Goal: Communication & Community: Answer question/provide support

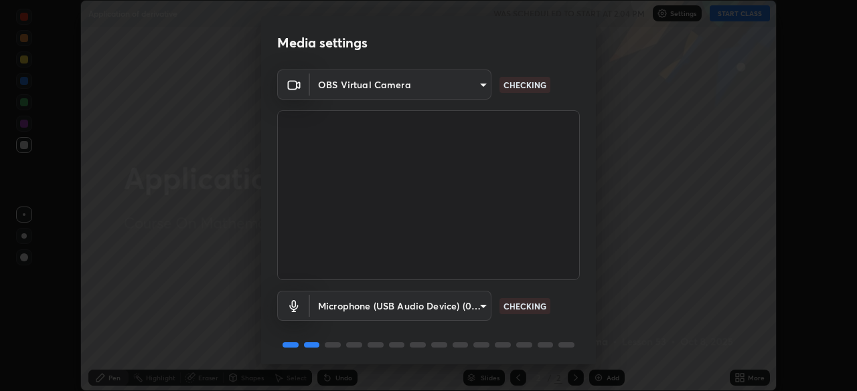
scroll to position [48, 0]
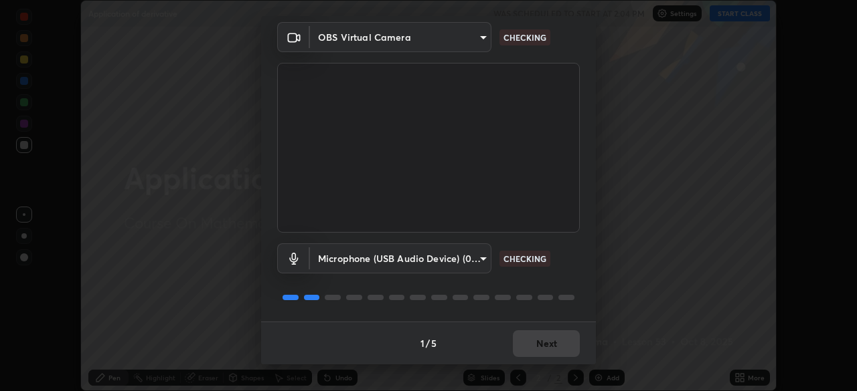
click at [536, 347] on div "1 / 5 Next" at bounding box center [428, 343] width 335 height 43
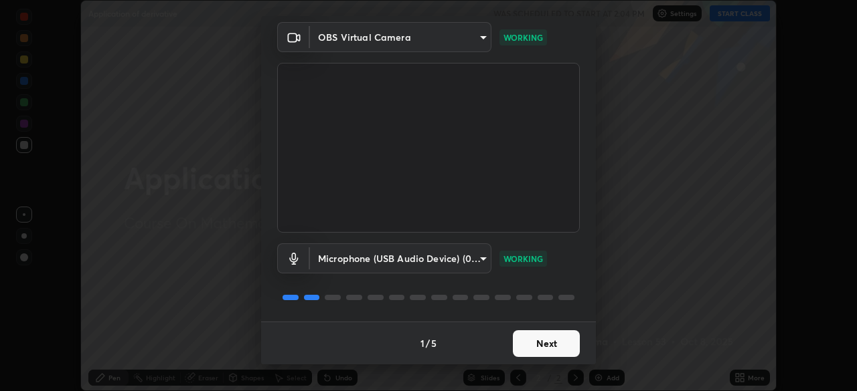
click at [539, 346] on button "Next" at bounding box center [546, 344] width 67 height 27
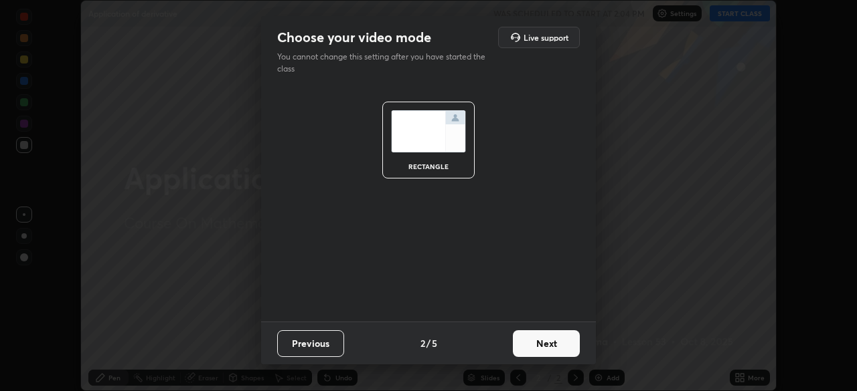
click at [545, 346] on button "Next" at bounding box center [546, 344] width 67 height 27
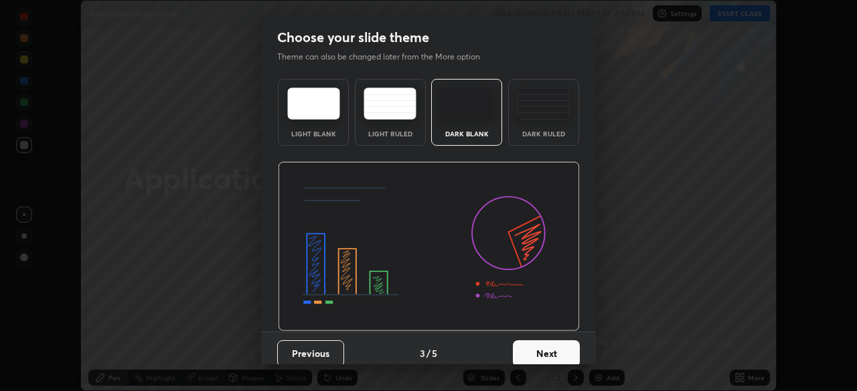
click at [549, 347] on button "Next" at bounding box center [546, 354] width 67 height 27
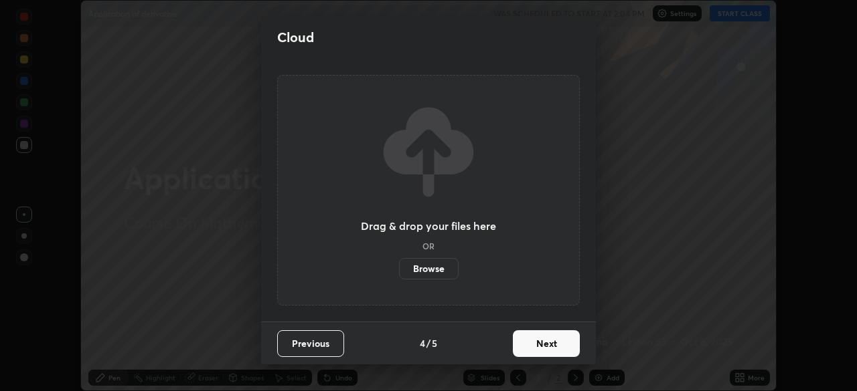
click at [536, 348] on button "Next" at bounding box center [546, 344] width 67 height 27
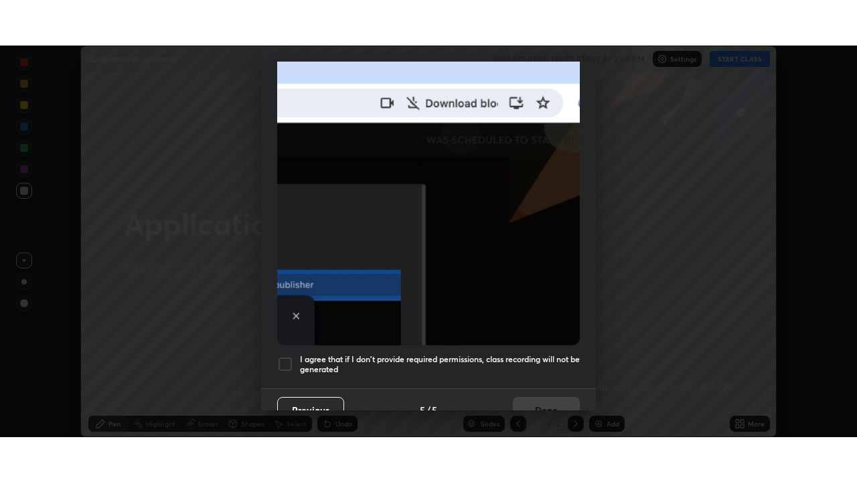
scroll to position [321, 0]
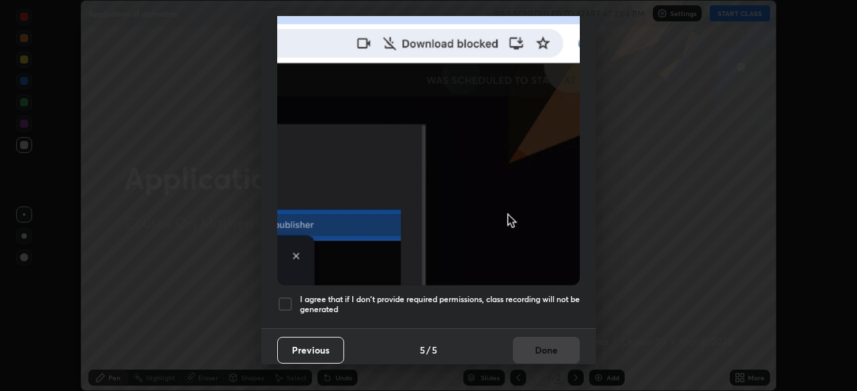
click at [287, 302] on div at bounding box center [285, 304] width 16 height 16
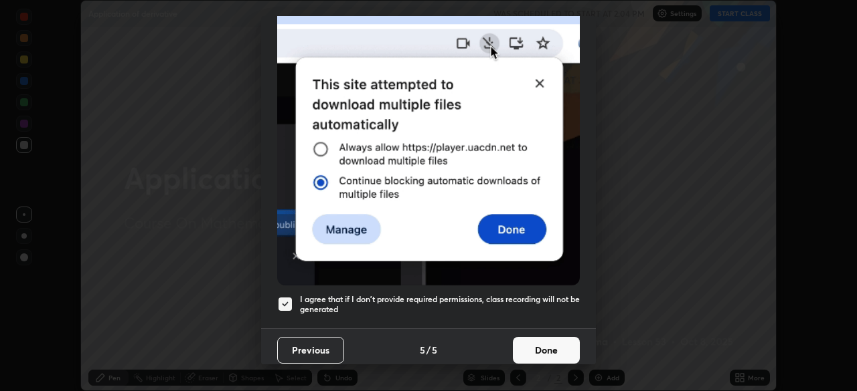
click at [529, 340] on button "Done" at bounding box center [546, 350] width 67 height 27
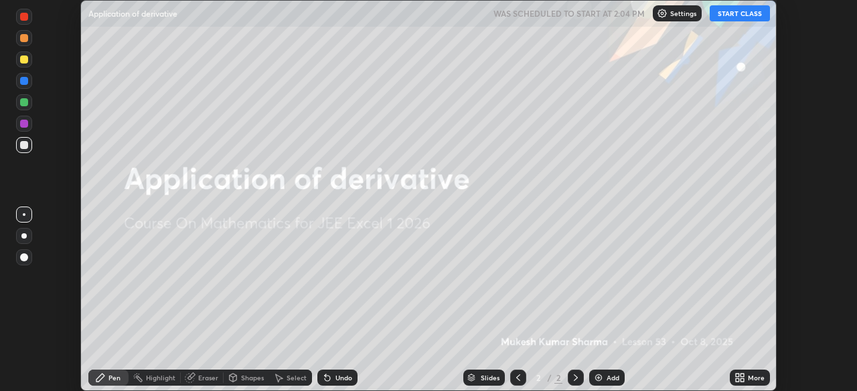
click at [735, 15] on button "START CLASS" at bounding box center [739, 13] width 60 height 16
click at [597, 379] on img at bounding box center [598, 378] width 11 height 11
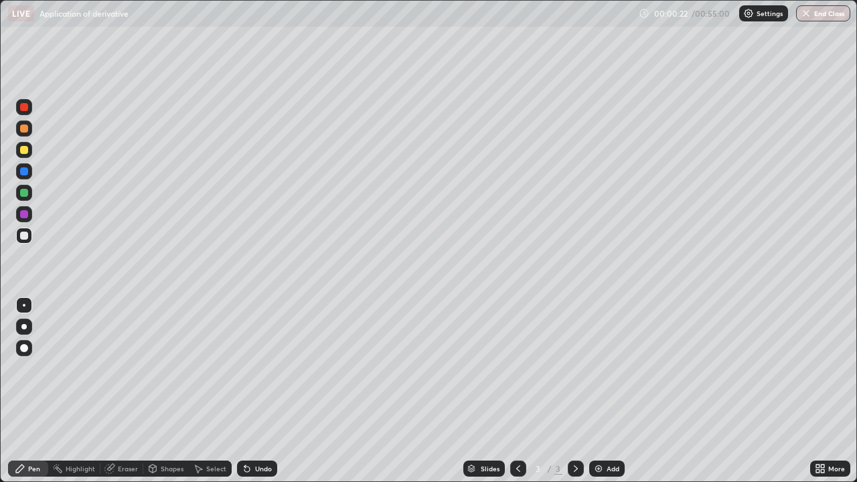
scroll to position [482, 857]
click at [21, 151] on div at bounding box center [24, 150] width 8 height 8
click at [24, 327] on div at bounding box center [23, 326] width 5 height 5
click at [260, 391] on div "Undo" at bounding box center [263, 468] width 17 height 7
click at [262, 391] on div "Undo" at bounding box center [263, 468] width 17 height 7
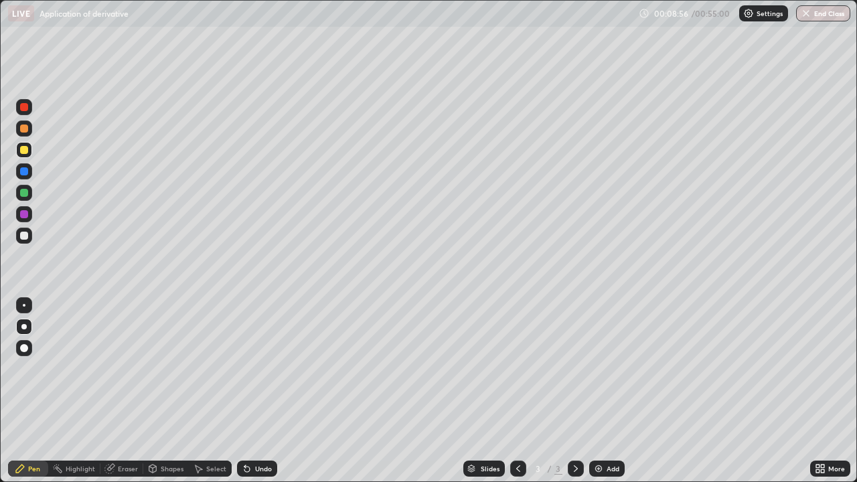
click at [596, 391] on img at bounding box center [598, 468] width 11 height 11
click at [124, 391] on div "Eraser" at bounding box center [128, 468] width 20 height 7
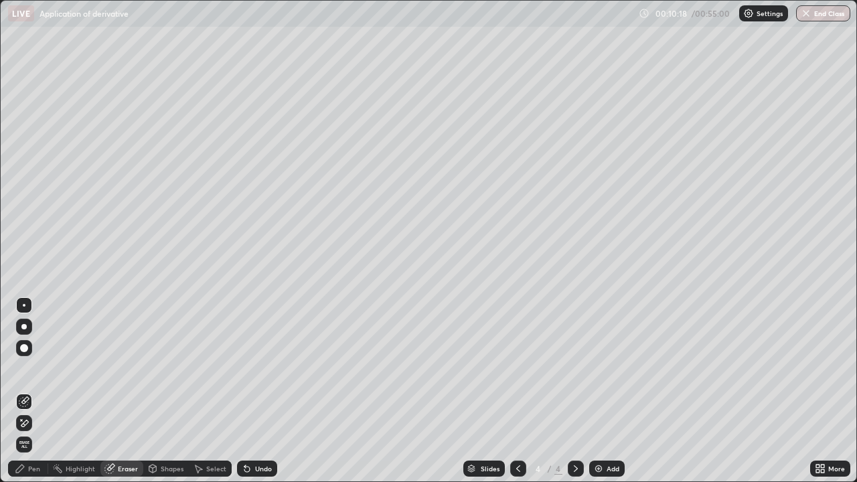
click at [37, 391] on div "Pen" at bounding box center [34, 468] width 12 height 7
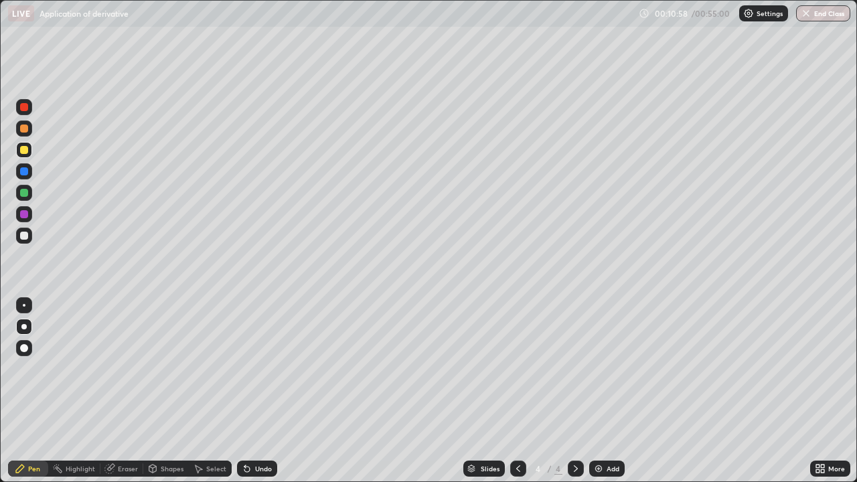
click at [128, 391] on div "Eraser" at bounding box center [128, 468] width 20 height 7
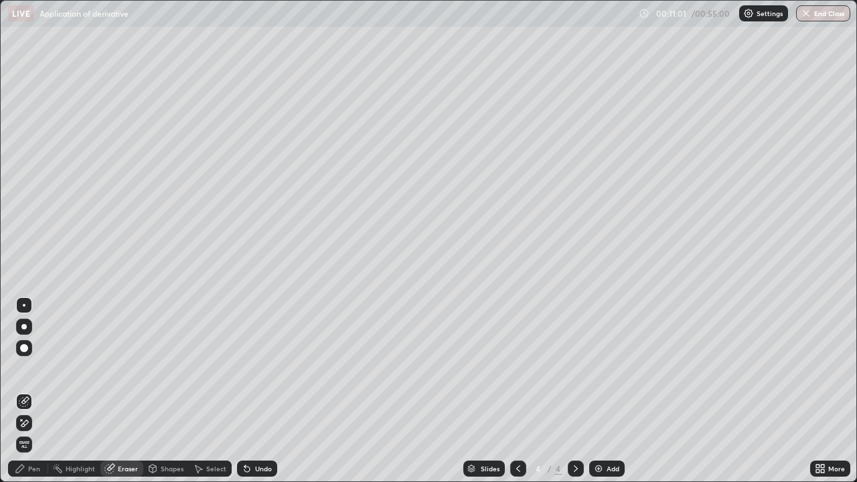
click at [22, 391] on icon at bounding box center [20, 468] width 8 height 8
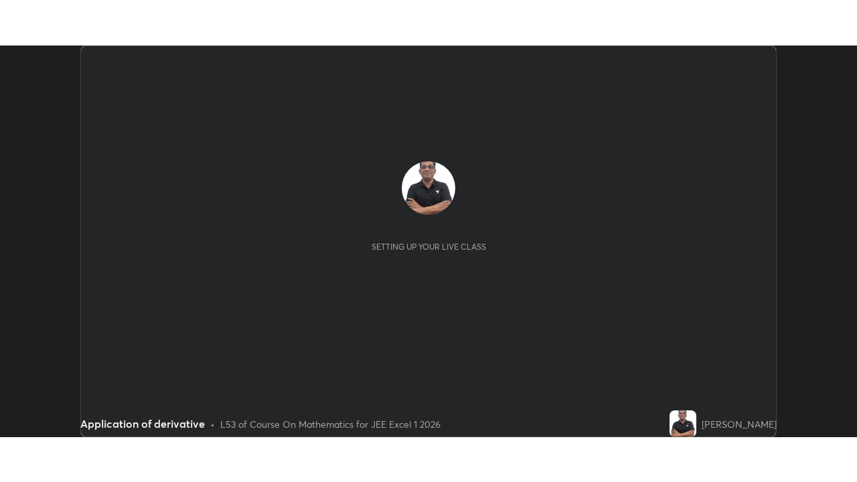
scroll to position [391, 856]
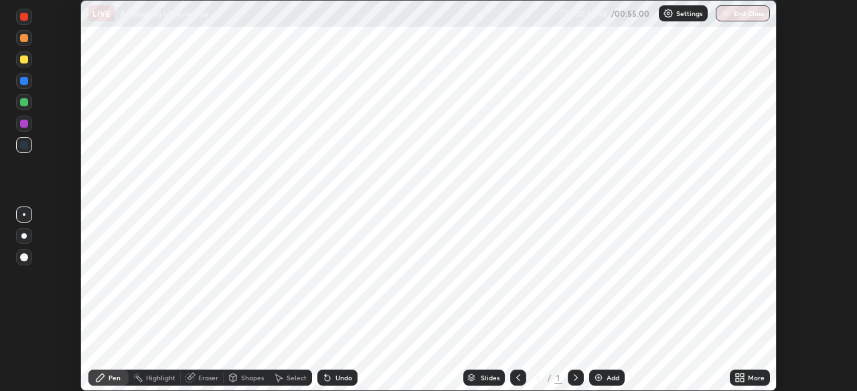
click at [335, 377] on div "Undo" at bounding box center [343, 378] width 17 height 7
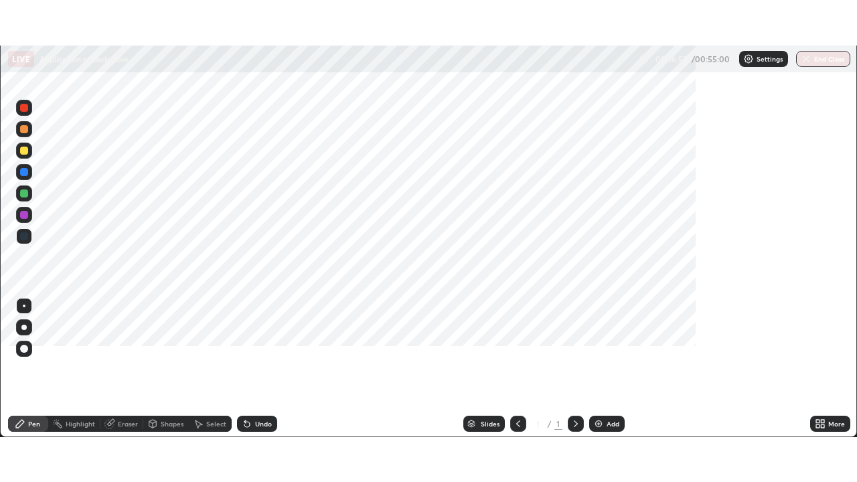
scroll to position [482, 857]
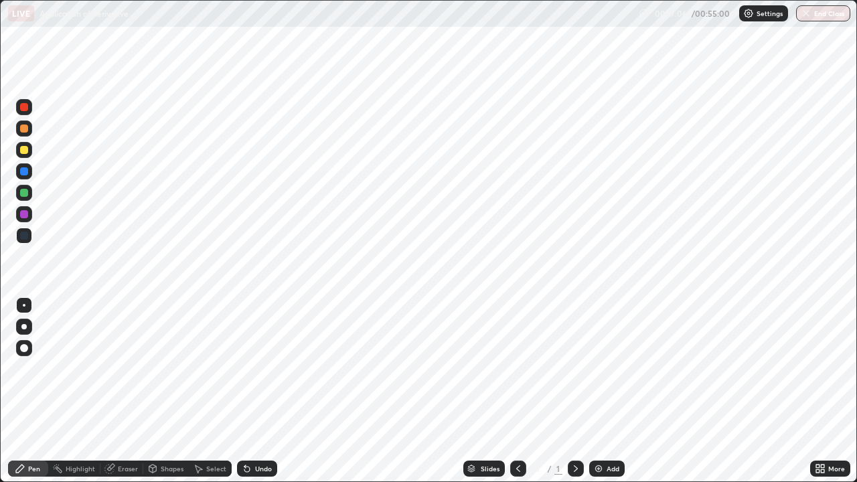
click at [596, 391] on img at bounding box center [598, 468] width 11 height 11
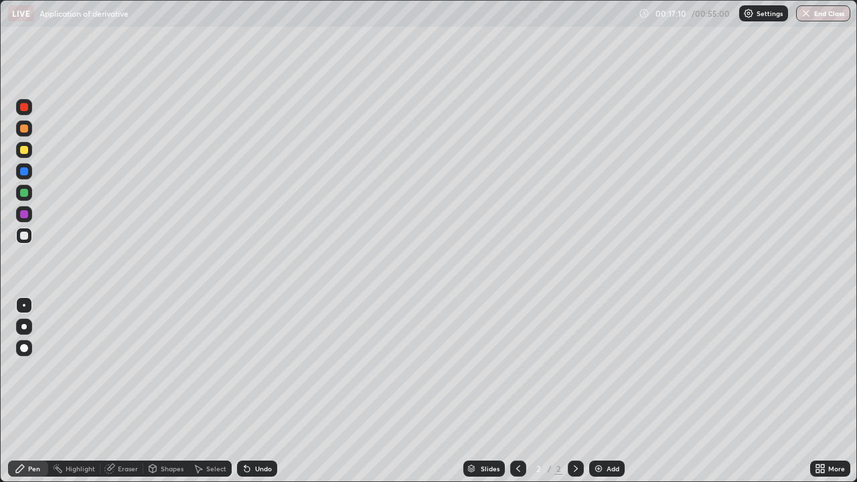
click at [596, 391] on img at bounding box center [598, 468] width 11 height 11
click at [515, 391] on icon at bounding box center [518, 468] width 11 height 11
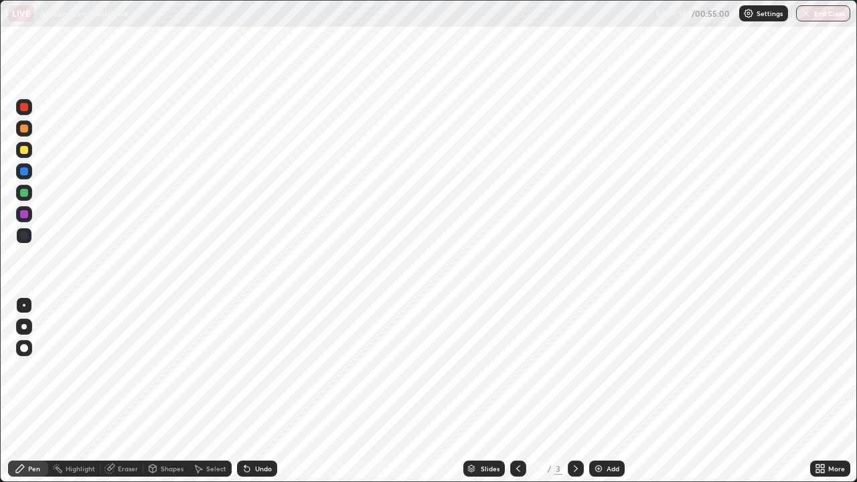
click at [595, 391] on img at bounding box center [598, 468] width 11 height 11
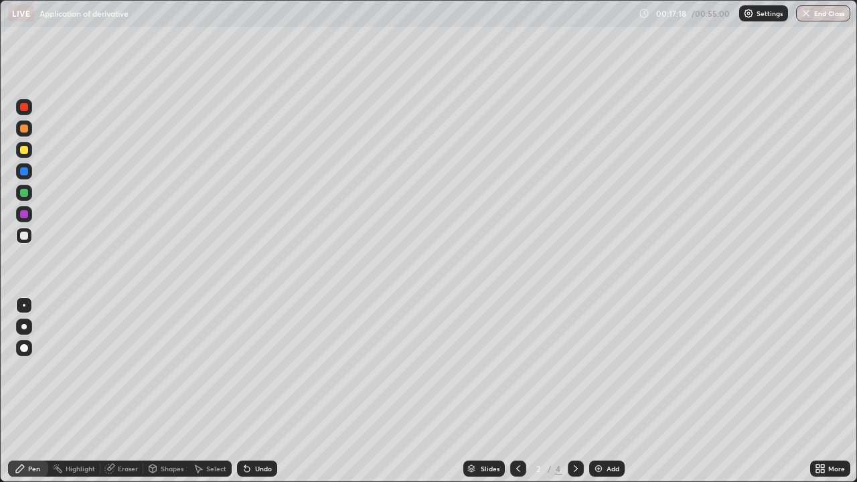
click at [23, 153] on div at bounding box center [24, 150] width 8 height 8
click at [24, 324] on div at bounding box center [23, 326] width 5 height 5
click at [594, 391] on img at bounding box center [598, 468] width 11 height 11
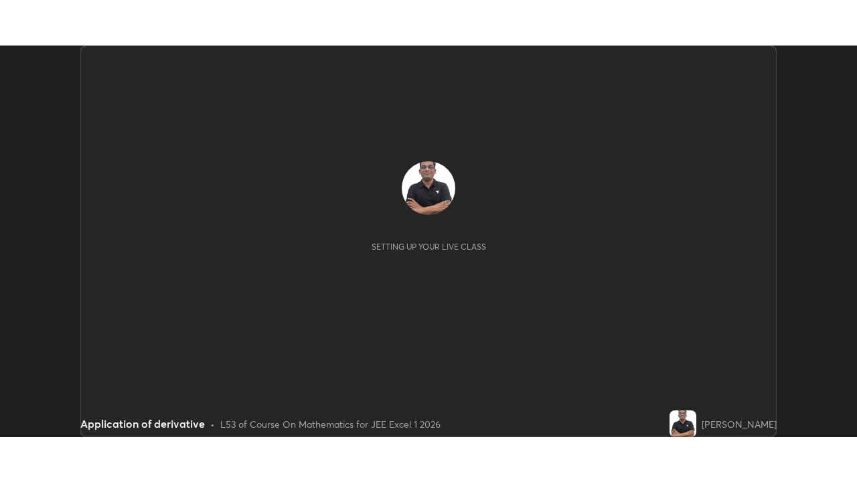
scroll to position [391, 857]
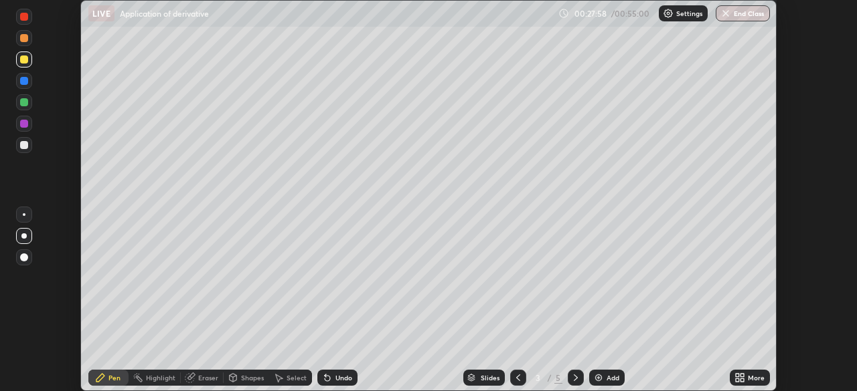
click at [574, 378] on icon at bounding box center [575, 378] width 11 height 11
click at [737, 379] on icon at bounding box center [736, 380] width 3 height 3
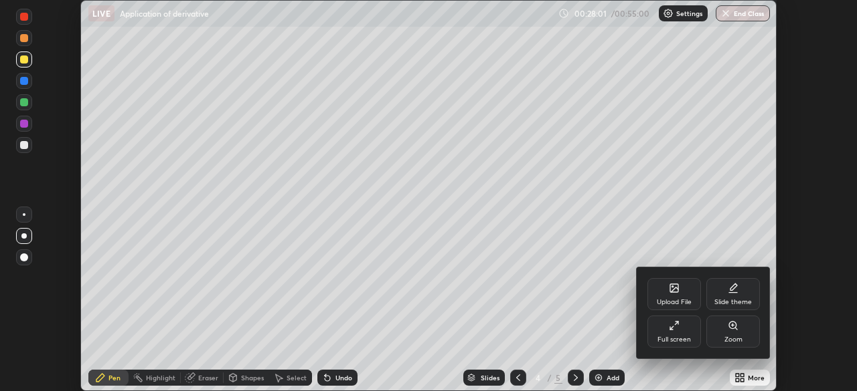
click at [738, 377] on div at bounding box center [428, 195] width 857 height 391
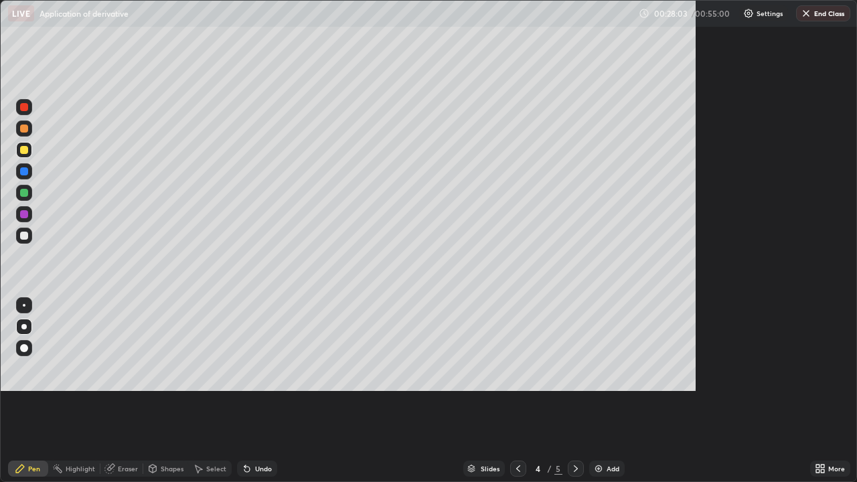
scroll to position [482, 857]
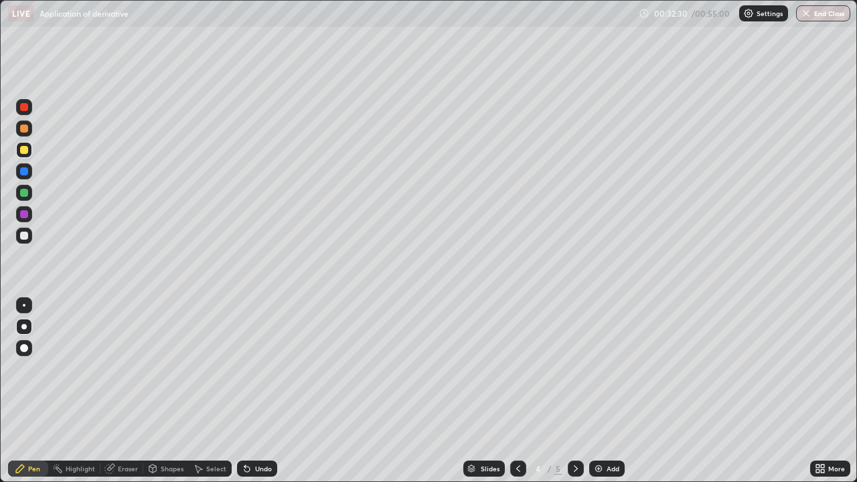
click at [118, 391] on div "Eraser" at bounding box center [128, 468] width 20 height 7
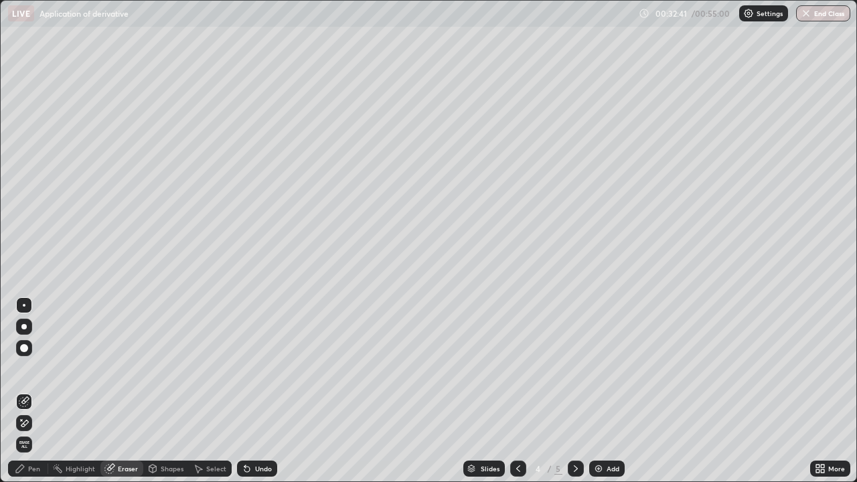
click at [211, 391] on div "Select" at bounding box center [216, 468] width 20 height 7
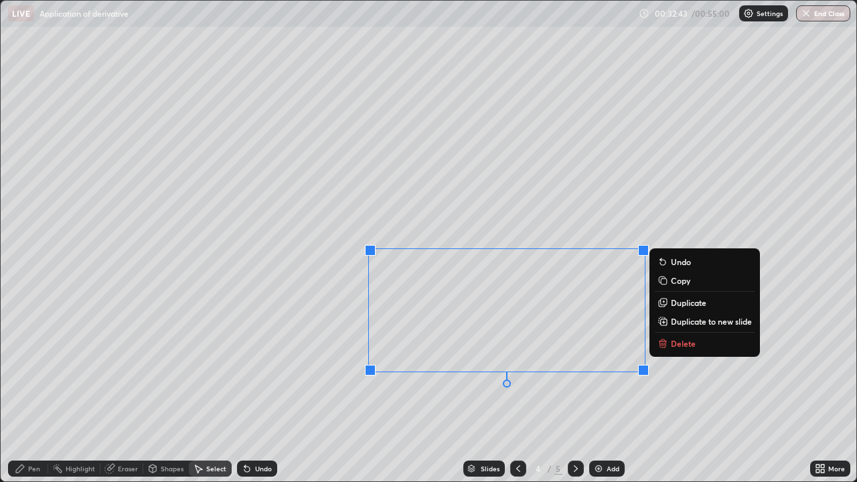
click at [681, 345] on p "Delete" at bounding box center [683, 343] width 25 height 11
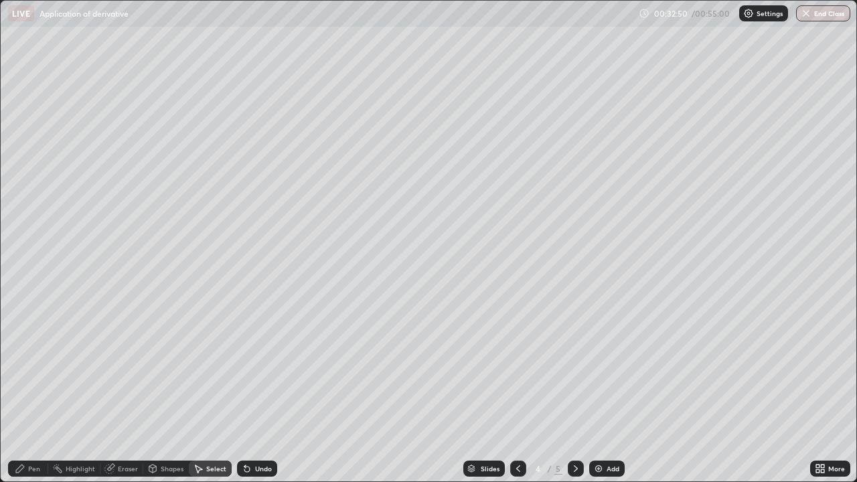
click at [35, 391] on div "Pen" at bounding box center [34, 468] width 12 height 7
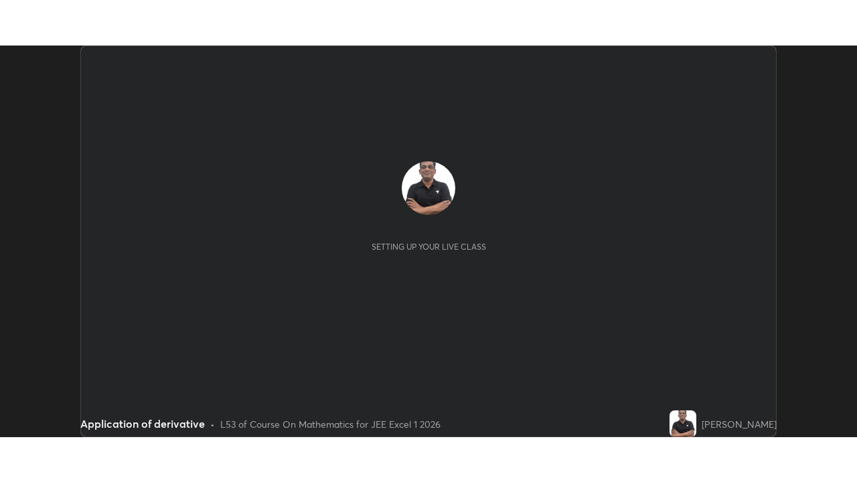
scroll to position [391, 857]
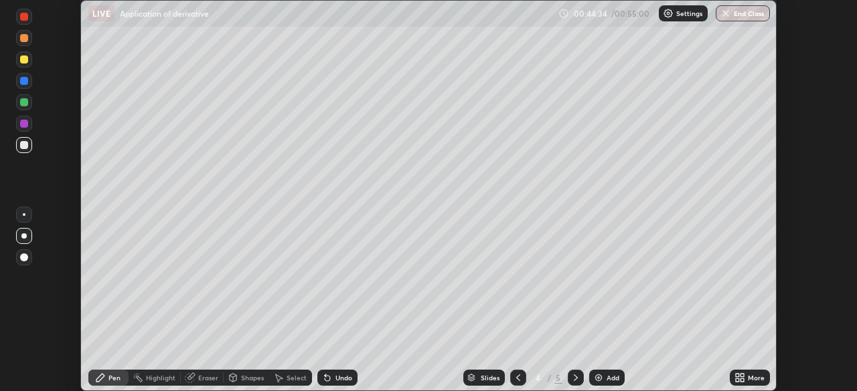
click at [742, 380] on icon at bounding box center [741, 380] width 3 height 3
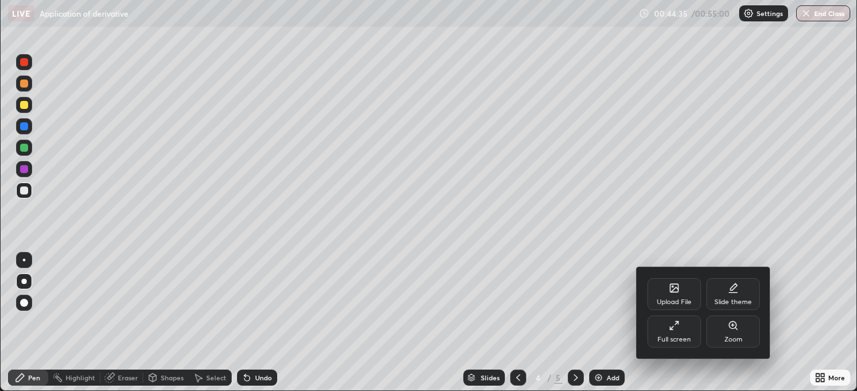
click at [673, 311] on div "Upload File" at bounding box center [674, 294] width 54 height 32
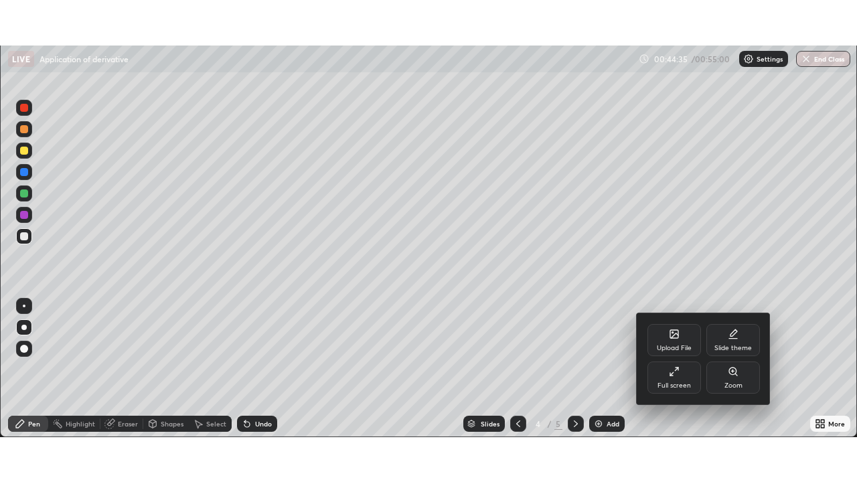
scroll to position [482, 857]
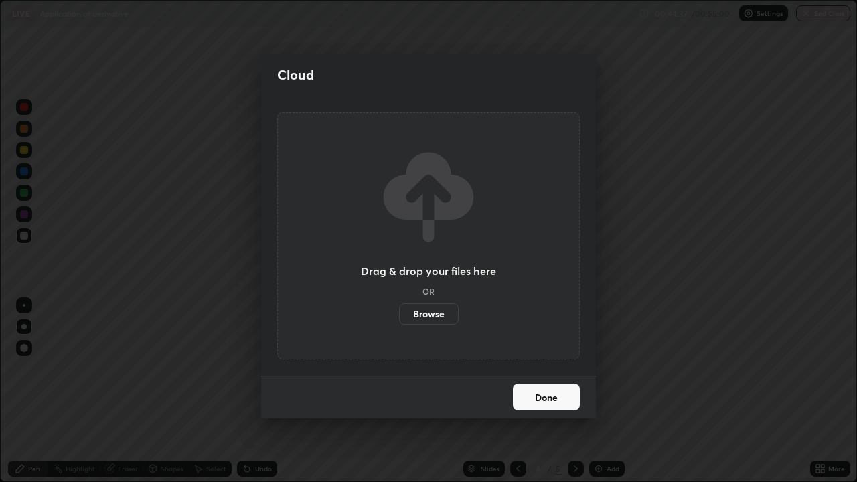
click at [535, 391] on button "Done" at bounding box center [546, 396] width 67 height 27
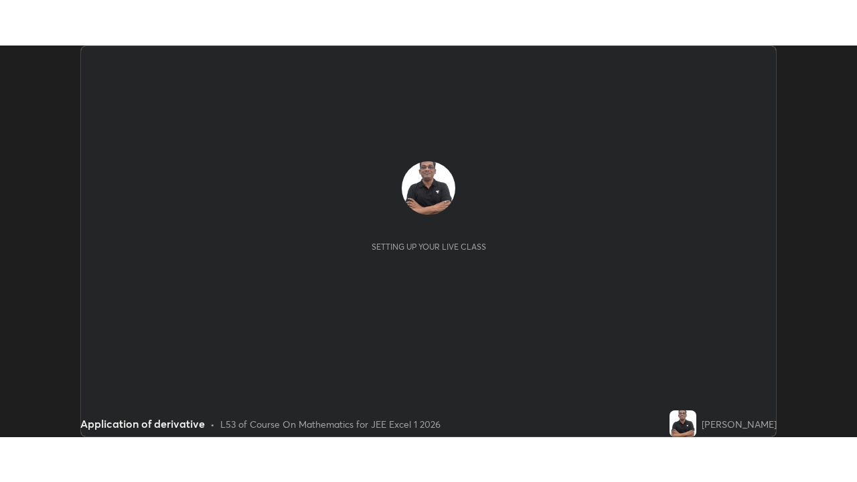
scroll to position [391, 857]
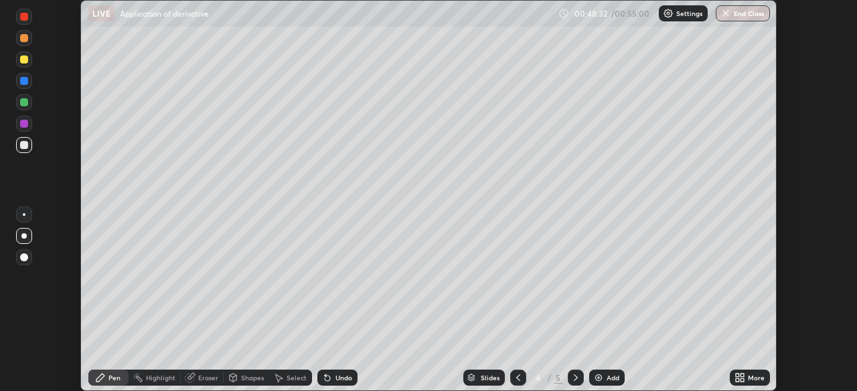
click at [737, 379] on icon at bounding box center [736, 380] width 3 height 3
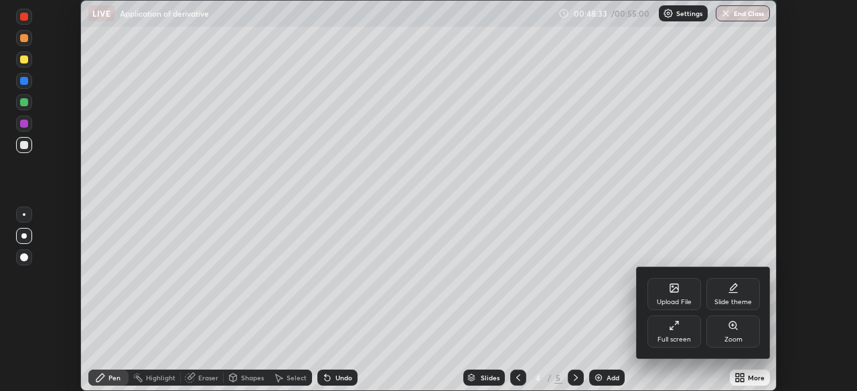
click at [673, 327] on icon at bounding box center [674, 326] width 11 height 11
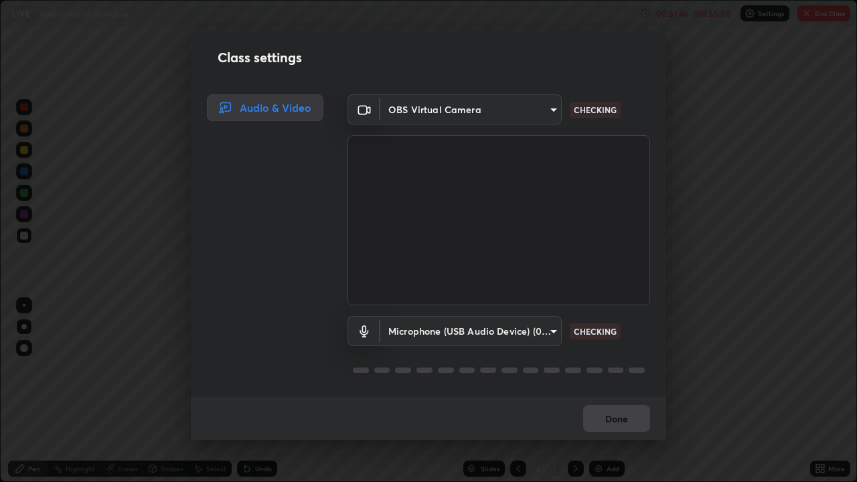
scroll to position [0, 0]
click at [779, 391] on div "Class settings Audio & Video OBS Virtual Camera 66a33655e425b6d448d32d4e3e080bb…" at bounding box center [428, 241] width 857 height 482
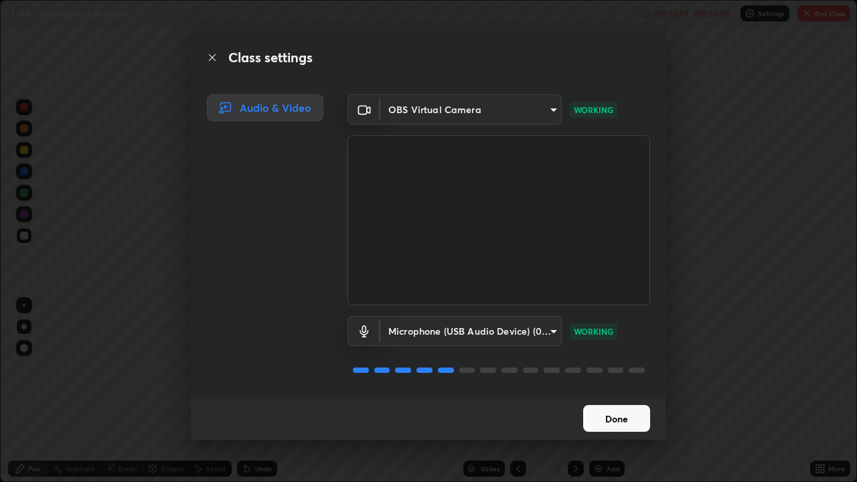
click at [612, 391] on button "Done" at bounding box center [616, 418] width 67 height 27
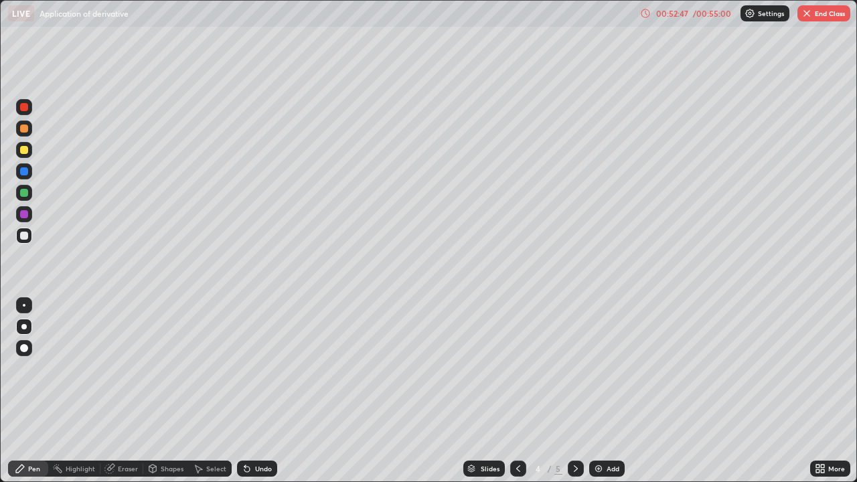
click at [826, 9] on button "End Class" at bounding box center [823, 13] width 53 height 16
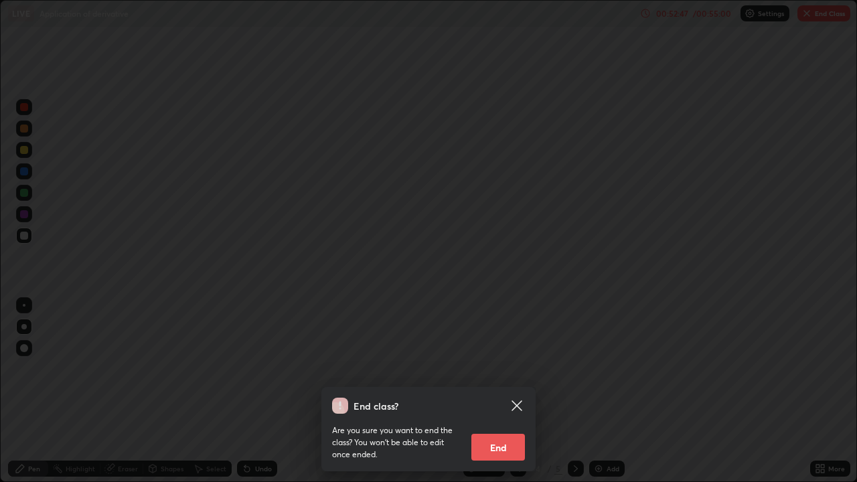
click at [818, 11] on div "End class? Are you sure you want to end the class? You won’t be able to edit on…" at bounding box center [428, 241] width 857 height 482
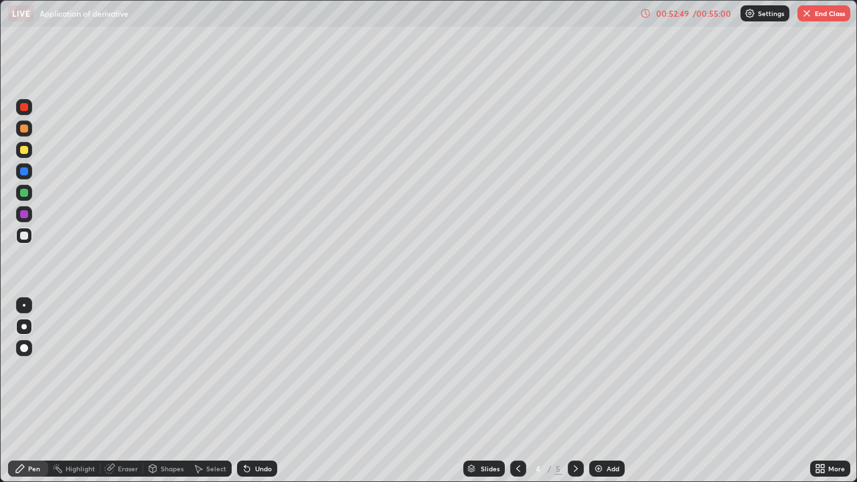
click at [821, 19] on button "End Class" at bounding box center [823, 13] width 53 height 16
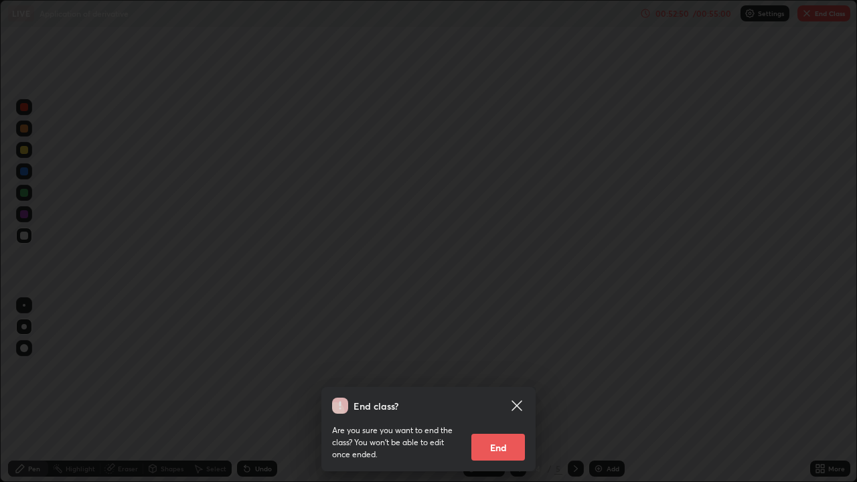
click at [494, 391] on button "End" at bounding box center [498, 447] width 54 height 27
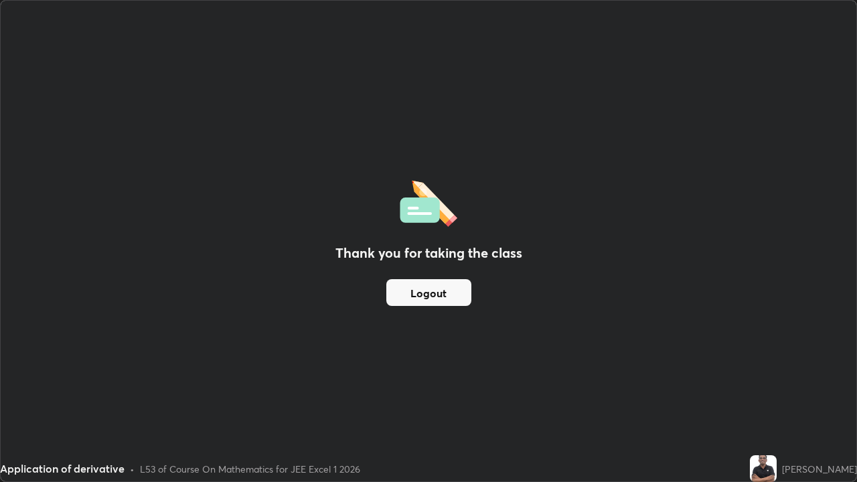
click at [437, 297] on button "Logout" at bounding box center [428, 292] width 85 height 27
click at [492, 294] on div "Thank you for taking the class Logout" at bounding box center [428, 241] width 855 height 481
